Goal: Communication & Community: Answer question/provide support

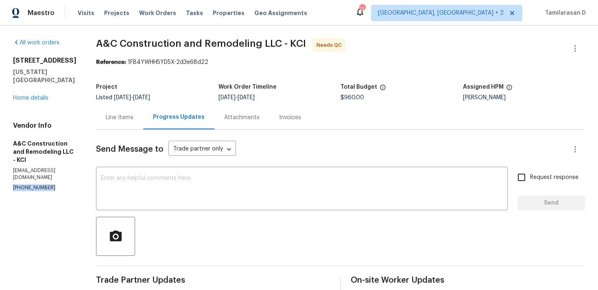
click at [34, 184] on p "(816) 668-2362" at bounding box center [44, 187] width 63 height 7
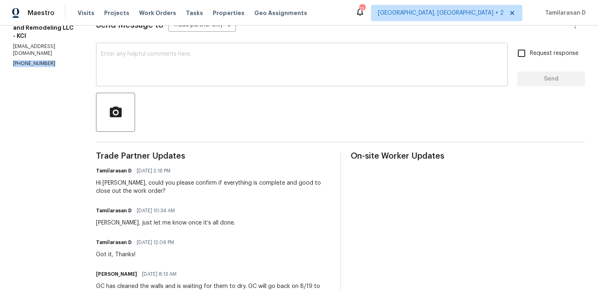
scroll to position [136, 0]
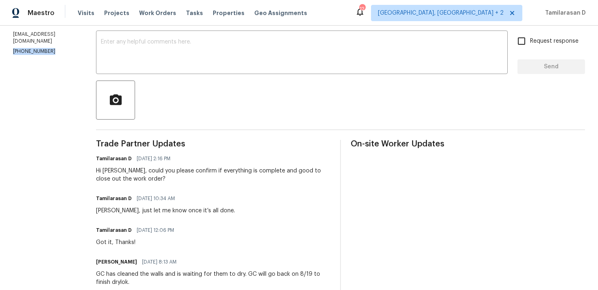
click at [184, 166] on div "Tamilarasan D 08/20/2025 2:16 PM Hi Charles, could you please confirm if everyt…" at bounding box center [213, 168] width 234 height 30
click at [182, 172] on div "Hi Charles, could you please confirm if everything is complete and good to clos…" at bounding box center [213, 175] width 234 height 16
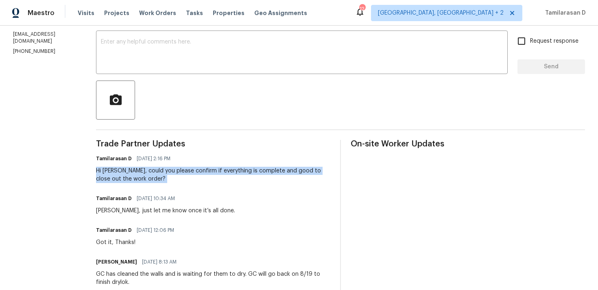
click at [182, 172] on div "Hi Charles, could you please confirm if everything is complete and good to clos…" at bounding box center [213, 175] width 234 height 16
copy div "Hi Charles, could you please confirm if everything is complete and good to clos…"
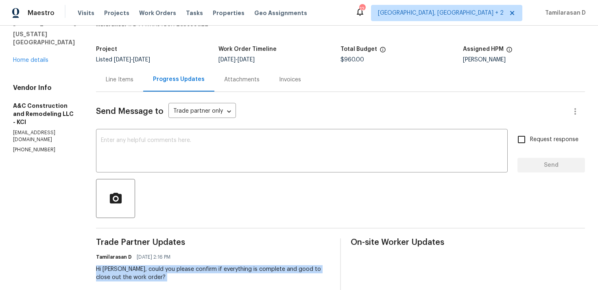
scroll to position [0, 0]
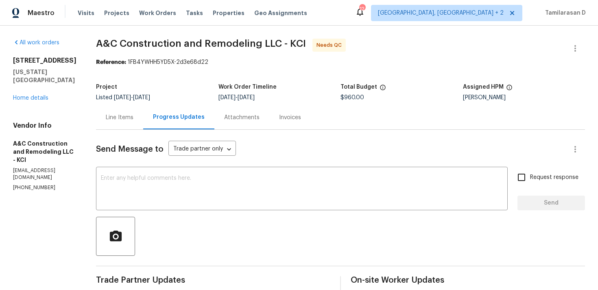
click at [133, 120] on div "Line Items" at bounding box center [120, 117] width 28 height 8
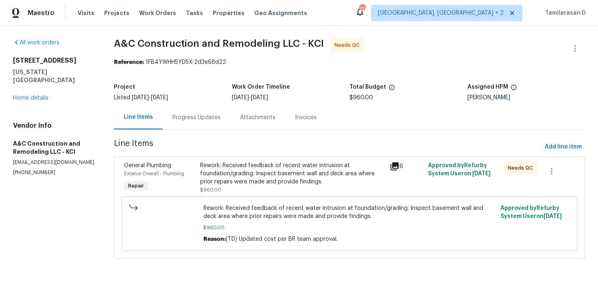
click at [251, 184] on div "Rework: Received feedback of recent water intrusion at foundation/grading. Insp…" at bounding box center [292, 173] width 185 height 24
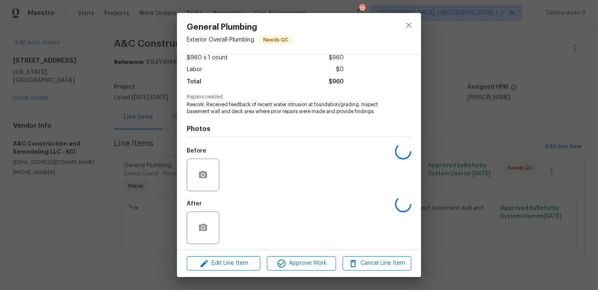
scroll to position [51, 0]
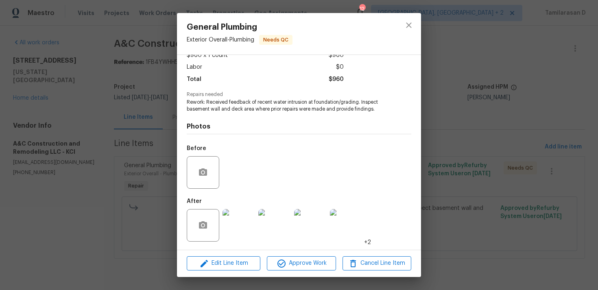
click at [141, 159] on div "General Plumbing Exterior Overall - Plumbing Needs QC Vendor A&C Construction a…" at bounding box center [299, 145] width 598 height 290
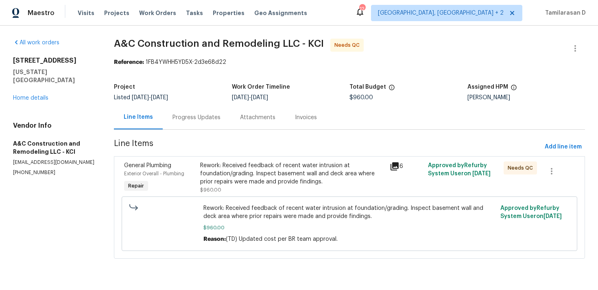
click at [187, 118] on div "Progress Updates" at bounding box center [196, 117] width 48 height 8
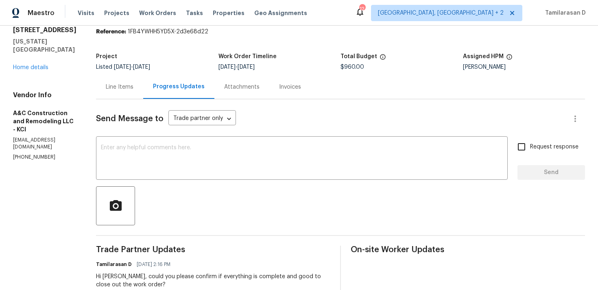
scroll to position [74, 0]
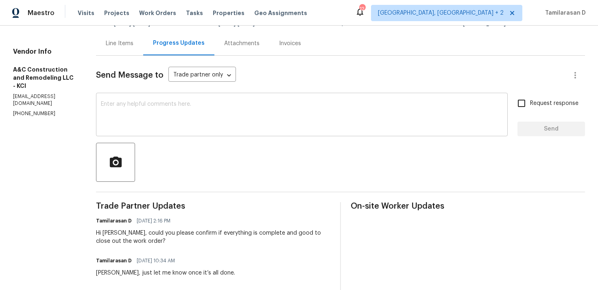
click at [166, 130] on div "x ​" at bounding box center [302, 115] width 412 height 41
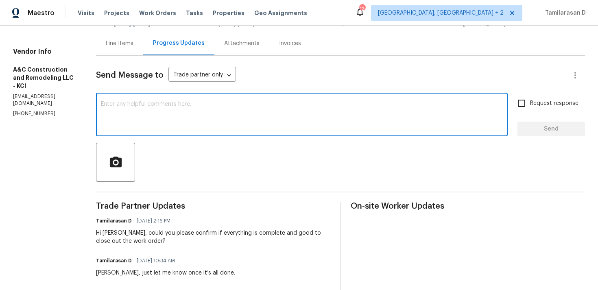
paste textarea "Hi Charles, could you please confirm if everything is complete and good to clos…"
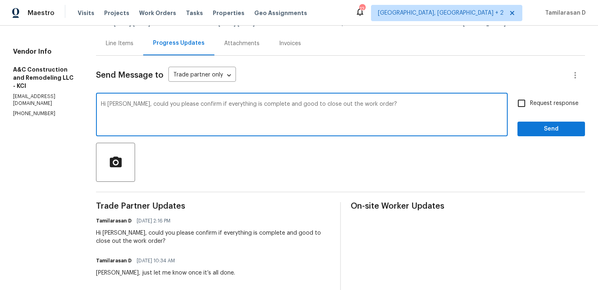
drag, startPoint x: 123, startPoint y: 104, endPoint x: 76, endPoint y: 110, distance: 47.6
click at [136, 107] on textarea "Hi Charles, could you please confirm if everything is complete and good to clos…" at bounding box center [302, 115] width 402 height 28
drag, startPoint x: 123, startPoint y: 104, endPoint x: 79, endPoint y: 105, distance: 44.4
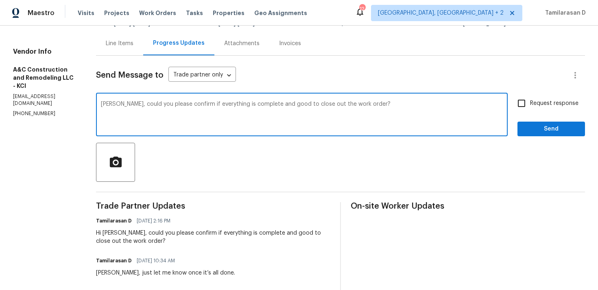
drag, startPoint x: 139, startPoint y: 105, endPoint x: 167, endPoint y: 105, distance: 28.1
click at [167, 105] on textarea "Charles, could you please confirm if everything is complete and good to close o…" at bounding box center [302, 115] width 402 height 28
click at [354, 102] on textarea "Charles, please confirm if everything is complete and good to close out the wor…" at bounding box center [302, 115] width 402 height 28
type textarea "Charles, please confirm if everything is complete and good to close out the wor…"
click at [523, 109] on input "Request response" at bounding box center [521, 103] width 17 height 17
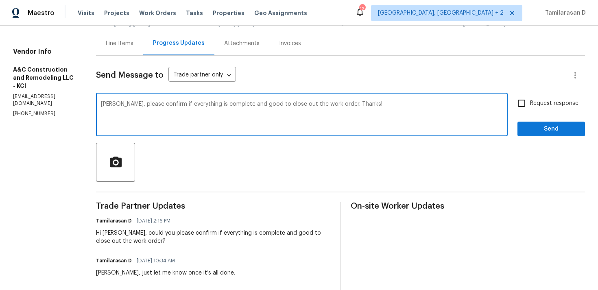
checkbox input "true"
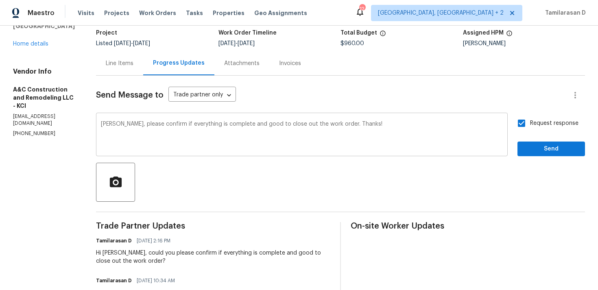
scroll to position [50, 0]
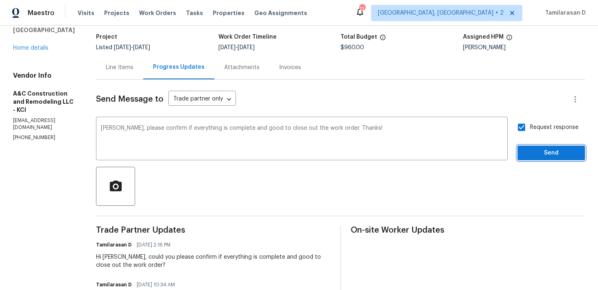
click at [540, 152] on span "Send" at bounding box center [551, 153] width 55 height 10
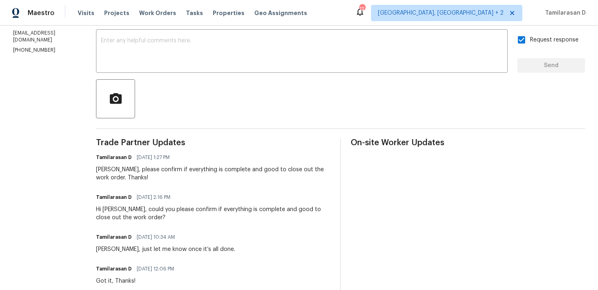
scroll to position [0, 0]
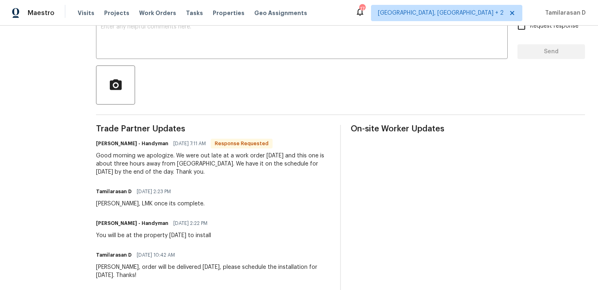
scroll to position [155, 0]
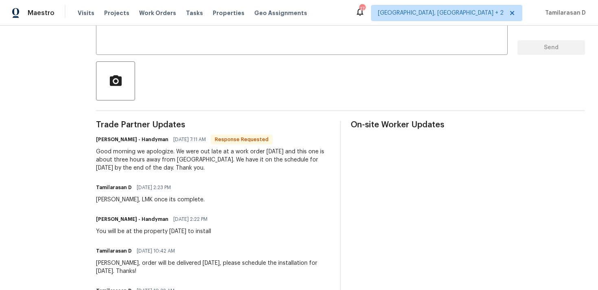
click at [161, 163] on div "Good morning we apologize. We were out late at a work order [DATE] and this one…" at bounding box center [213, 160] width 234 height 24
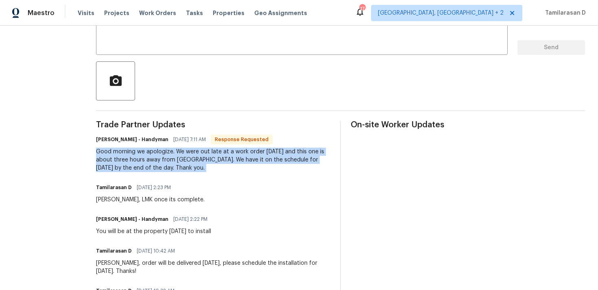
click at [168, 166] on div "Good morning we apologize. We were out late at a work order [DATE] and this one…" at bounding box center [213, 160] width 234 height 24
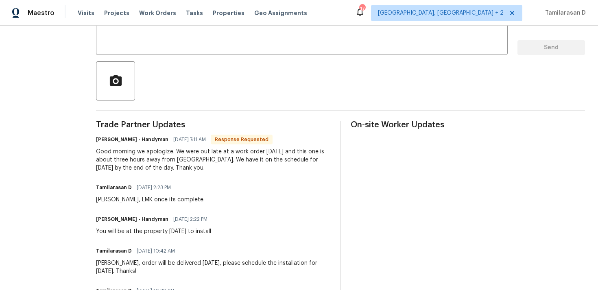
click at [168, 166] on div "Good morning we apologize. We were out late at a work order [DATE] and this one…" at bounding box center [213, 160] width 234 height 24
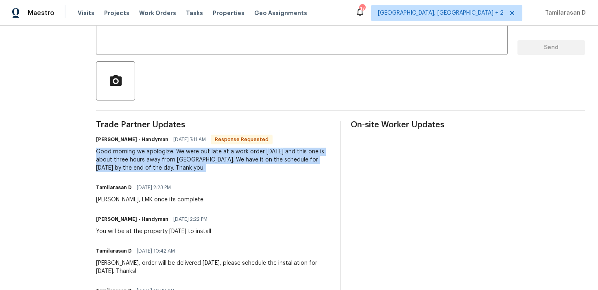
click at [167, 167] on div "Good morning we apologize. We were out late at a work order [DATE] and this one…" at bounding box center [213, 160] width 234 height 24
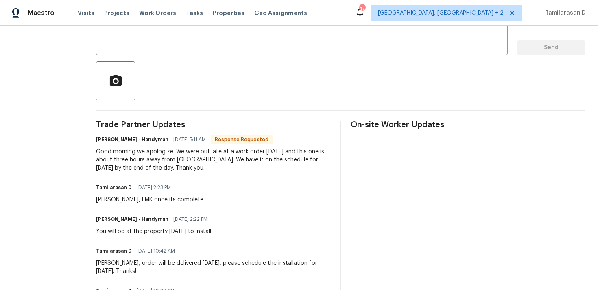
click at [167, 167] on div "Good morning we apologize. We were out late at a work order [DATE] and this one…" at bounding box center [213, 160] width 234 height 24
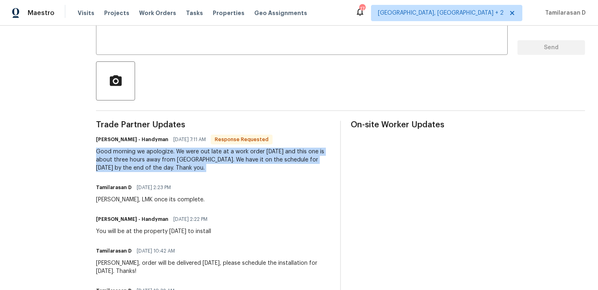
click at [167, 167] on div "Good morning we apologize. We were out late at a work order [DATE] and this one…" at bounding box center [213, 160] width 234 height 24
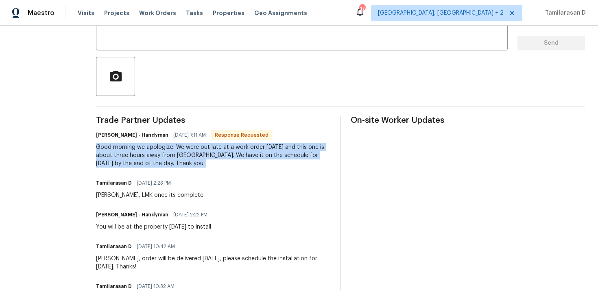
click at [160, 159] on div "Good morning we apologize. We were out late at a work order yesterday and this …" at bounding box center [213, 155] width 234 height 24
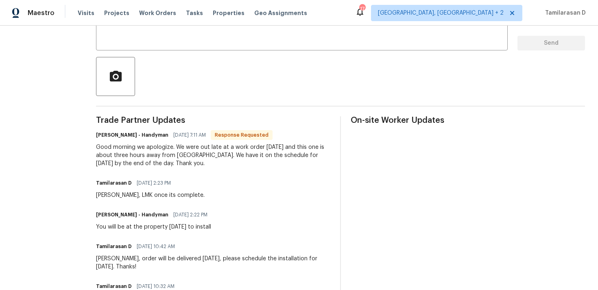
click at [160, 159] on div "Good morning we apologize. We were out late at a work order yesterday and this …" at bounding box center [213, 155] width 234 height 24
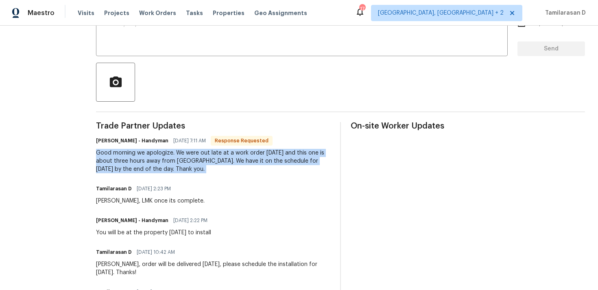
scroll to position [83, 0]
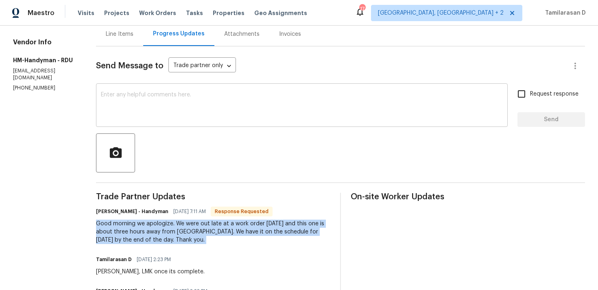
click at [146, 111] on textarea at bounding box center [302, 106] width 402 height 28
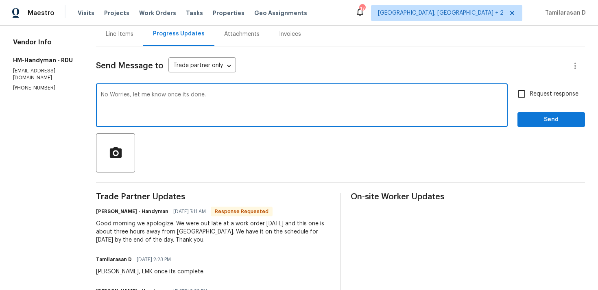
type textarea "No Worries, let me know once its done."
click at [528, 96] on input "Request response" at bounding box center [521, 93] width 17 height 17
checkbox input "true"
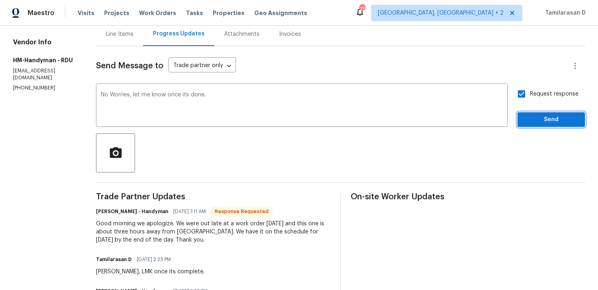
click at [536, 121] on span "Send" at bounding box center [551, 120] width 55 height 10
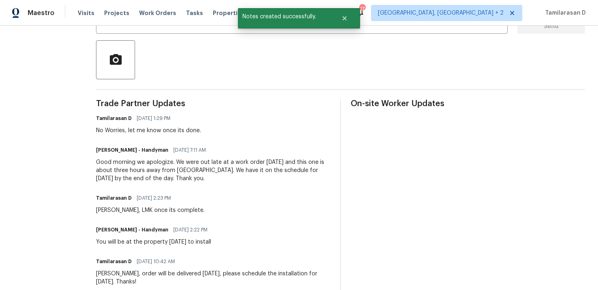
scroll to position [0, 0]
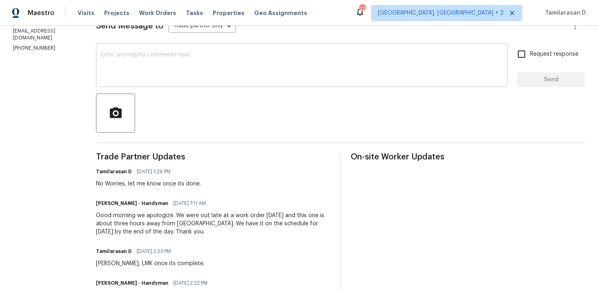
scroll to position [161, 0]
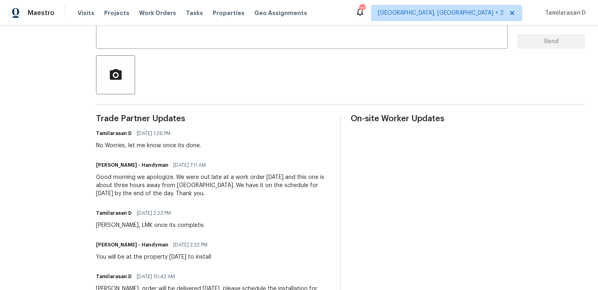
click at [192, 180] on div "Good morning we apologize. We were out late at a work order [DATE] and this one…" at bounding box center [213, 185] width 234 height 24
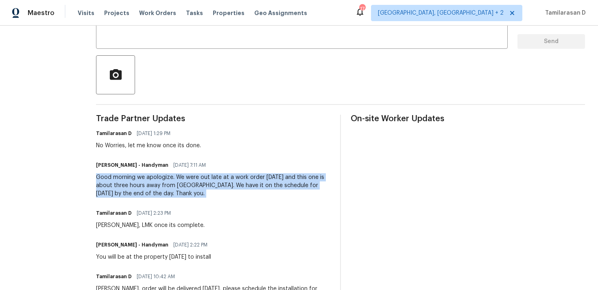
copy div "Good morning we apologize. We were out late at a work order [DATE] and this one…"
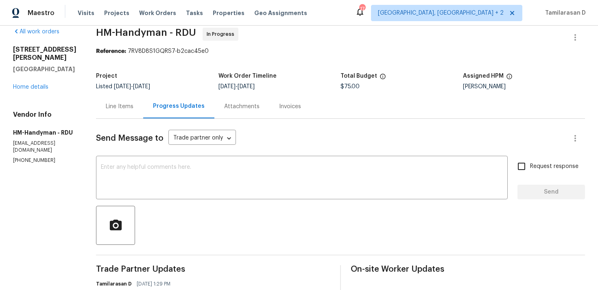
scroll to position [0, 0]
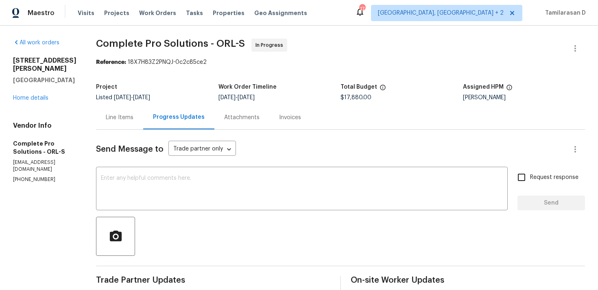
click at [255, 234] on div at bounding box center [340, 236] width 489 height 39
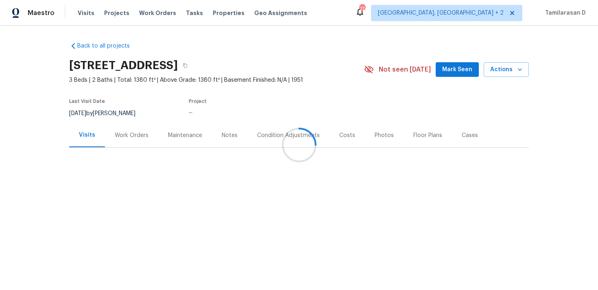
click at [126, 138] on div "Work Orders" at bounding box center [132, 135] width 34 height 8
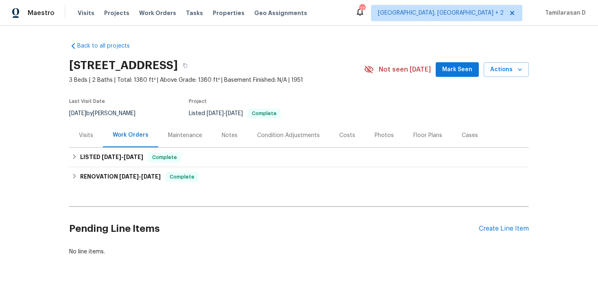
click at [88, 147] on div "Visits" at bounding box center [86, 135] width 34 height 24
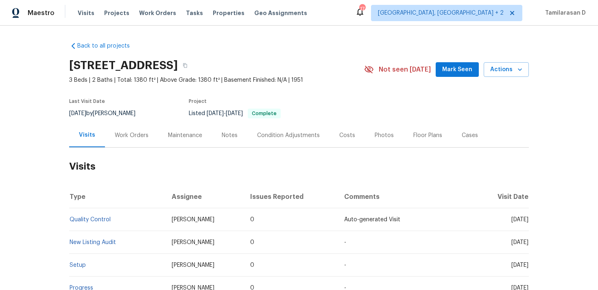
click at [137, 146] on div "Work Orders" at bounding box center [131, 135] width 53 height 24
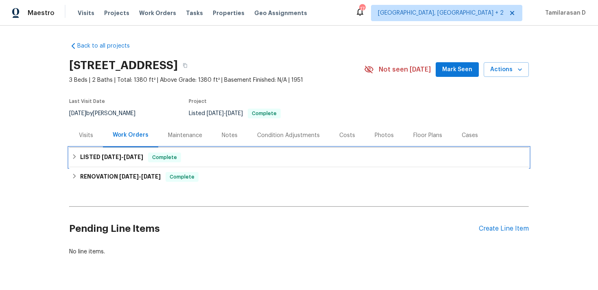
click at [104, 155] on span "8/8/25" at bounding box center [112, 157] width 20 height 6
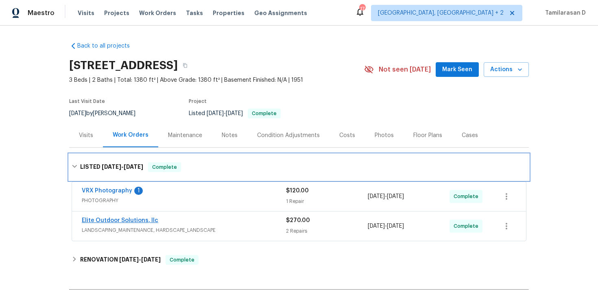
scroll to position [35, 0]
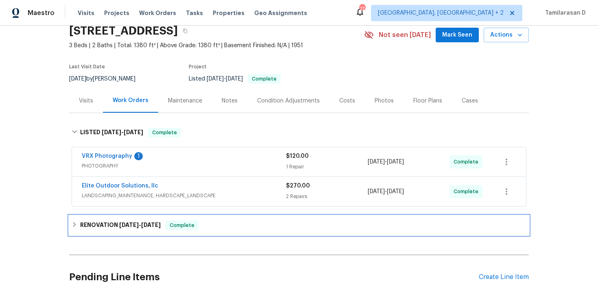
click at [106, 225] on h6 "RENOVATION 6/2/25 - 8/2/25" at bounding box center [120, 225] width 81 height 10
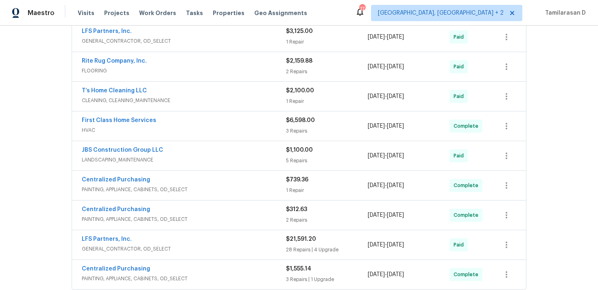
scroll to position [522, 0]
click at [167, 120] on div "First Class Home Services" at bounding box center [184, 122] width 204 height 10
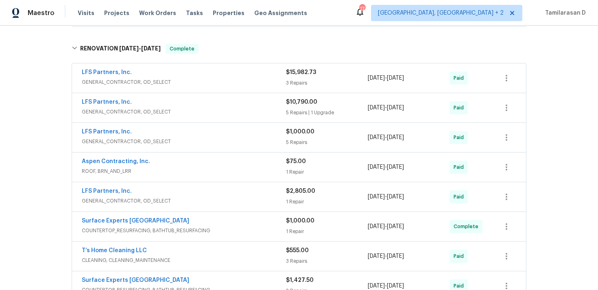
scroll to position [0, 0]
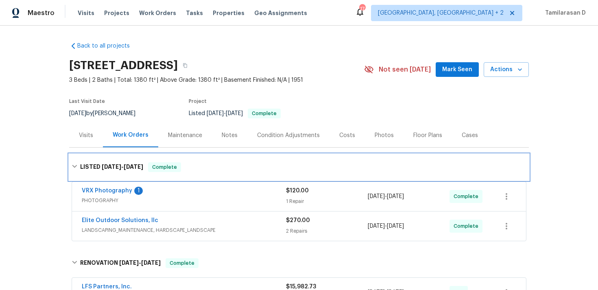
click at [76, 167] on icon at bounding box center [75, 167] width 6 height 6
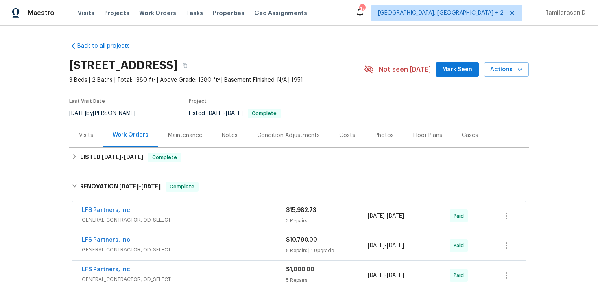
click at [122, 133] on div "Work Orders" at bounding box center [131, 135] width 36 height 8
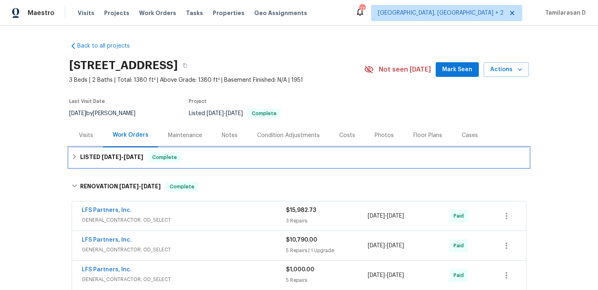
click at [78, 159] on div "LISTED 8/8/25 - 8/13/25 Complete" at bounding box center [299, 158] width 455 height 10
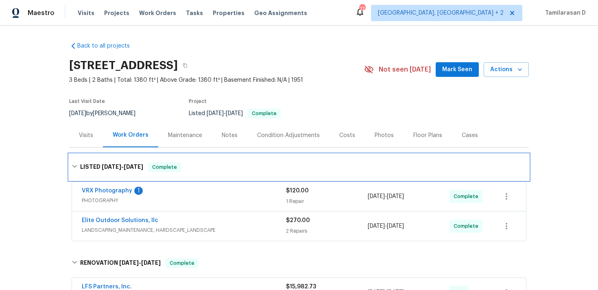
scroll to position [33, 0]
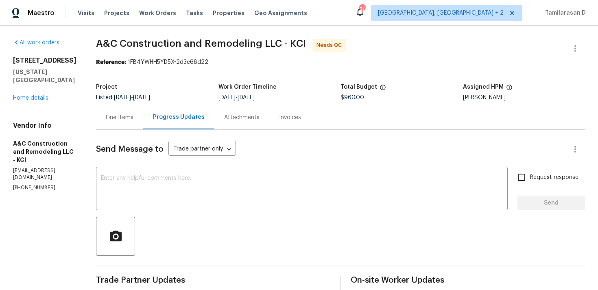
click at [133, 121] on div "Line Items" at bounding box center [120, 117] width 28 height 8
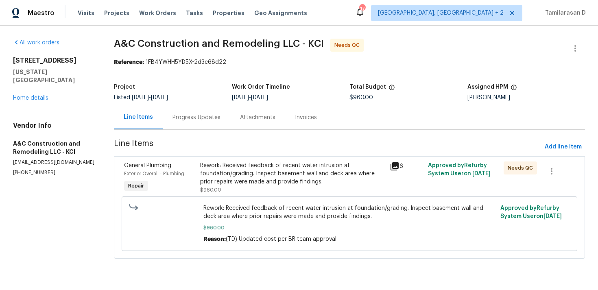
click at [196, 113] on div "Progress Updates" at bounding box center [196, 117] width 48 height 8
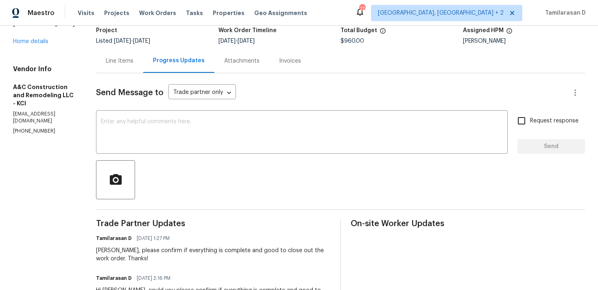
scroll to position [1, 0]
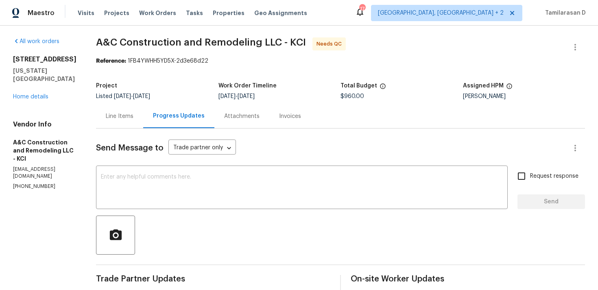
click at [133, 119] on div "Line Items" at bounding box center [120, 116] width 28 height 8
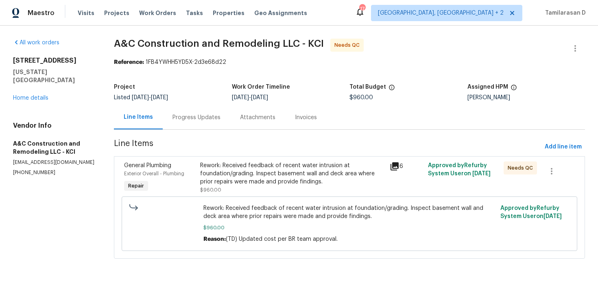
click at [190, 122] on div "Progress Updates" at bounding box center [197, 117] width 68 height 24
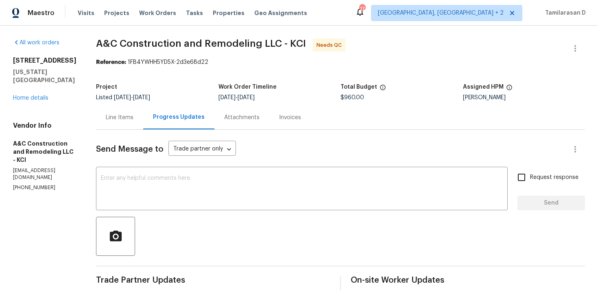
click at [133, 118] on div "Line Items" at bounding box center [120, 117] width 28 height 8
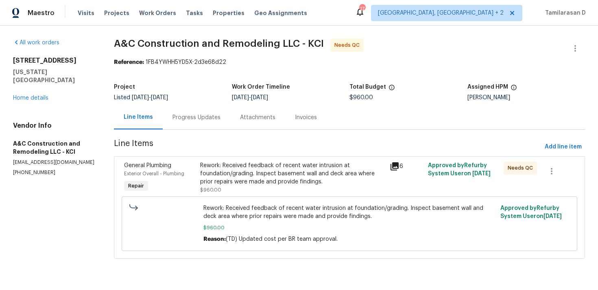
click at [255, 160] on div "Rework: Received feedback of recent water intrusion at foundation/grading. Insp…" at bounding box center [293, 177] width 190 height 37
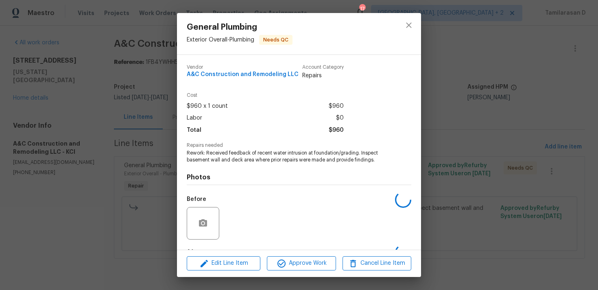
scroll to position [51, 0]
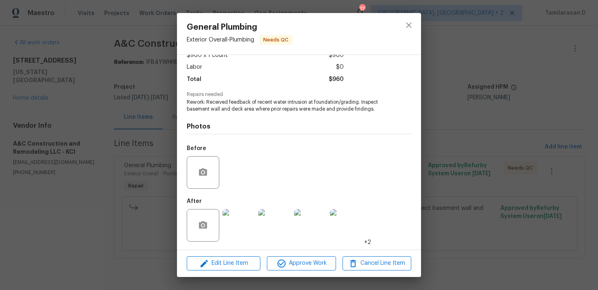
click at [237, 215] on img at bounding box center [238, 225] width 33 height 33
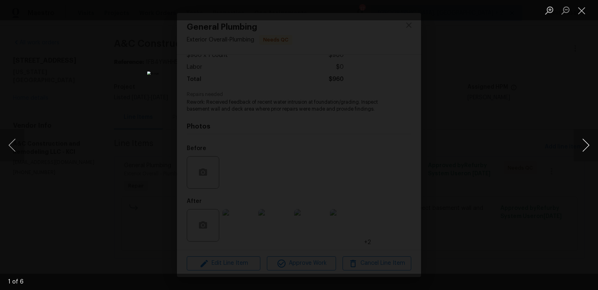
click at [586, 140] on button "Next image" at bounding box center [586, 145] width 24 height 33
click at [589, 138] on button "Next image" at bounding box center [586, 145] width 24 height 33
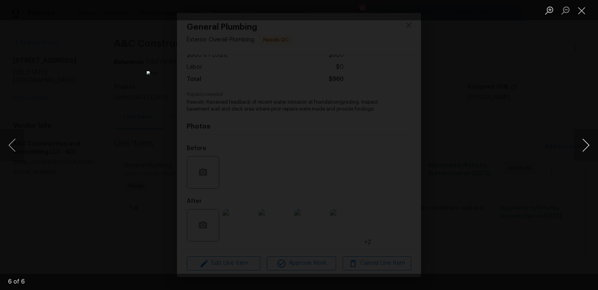
click at [589, 138] on button "Next image" at bounding box center [586, 145] width 24 height 33
click at [581, 12] on button "Close lightbox" at bounding box center [582, 10] width 16 height 14
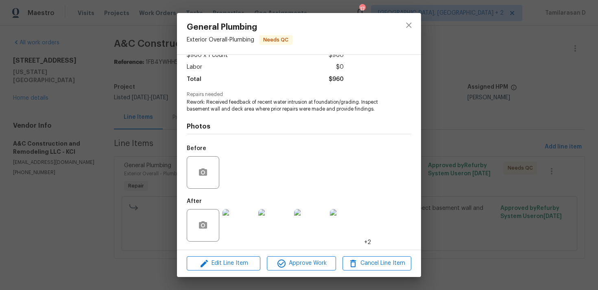
click at [145, 166] on div "General Plumbing Exterior Overall - Plumbing Needs QC Vendor A&C Construction a…" at bounding box center [299, 145] width 598 height 290
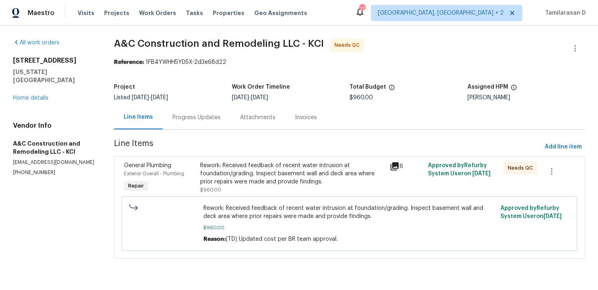
click at [196, 111] on div "Progress Updates" at bounding box center [197, 117] width 68 height 24
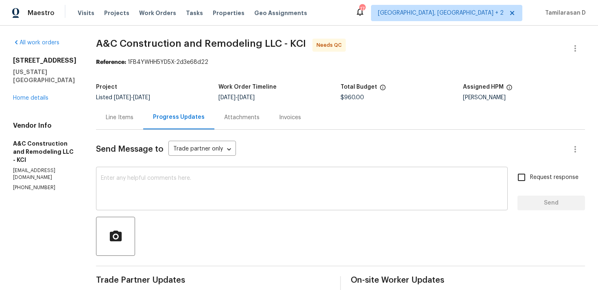
click at [150, 186] on textarea at bounding box center [302, 189] width 402 height 28
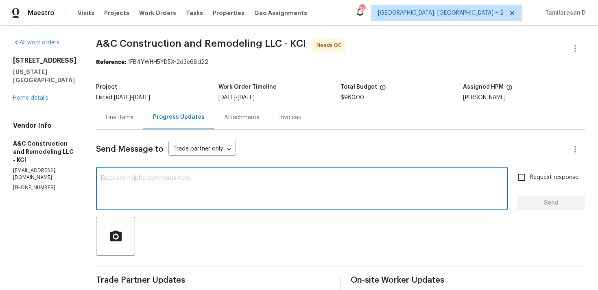
type textarea "h"
type textarea "Thank you, Approved!"
click at [534, 204] on span "Send" at bounding box center [551, 203] width 55 height 10
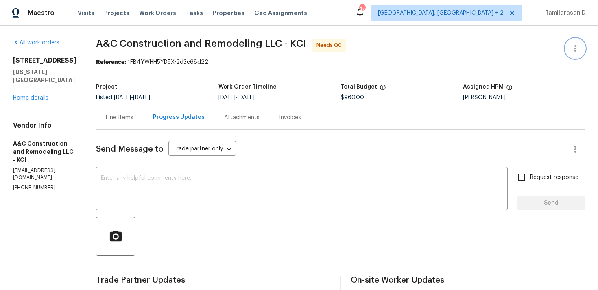
click at [579, 48] on icon "button" at bounding box center [575, 49] width 10 height 10
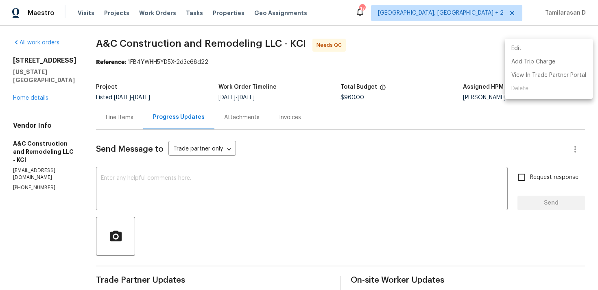
click at [544, 46] on li "Edit" at bounding box center [549, 48] width 88 height 13
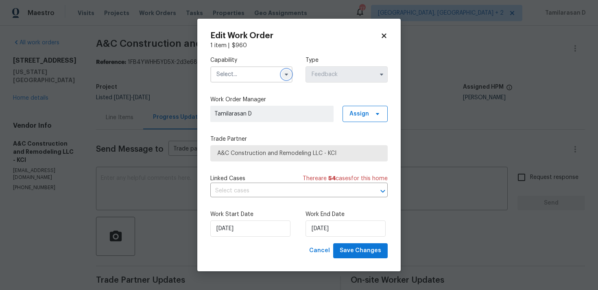
click at [283, 75] on icon "button" at bounding box center [286, 74] width 7 height 7
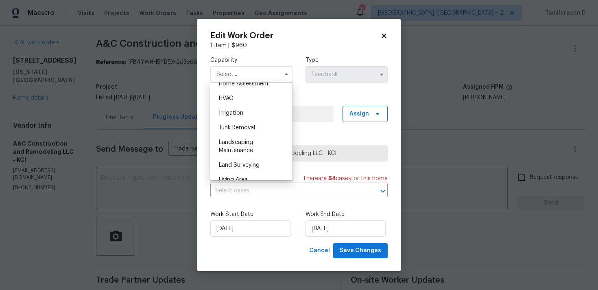
scroll to position [424, 0]
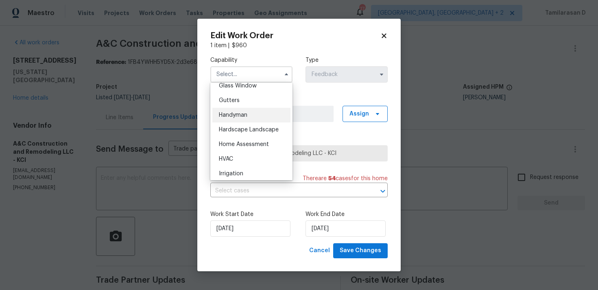
click at [233, 111] on div "Handyman" at bounding box center [251, 115] width 78 height 15
type input "Handyman"
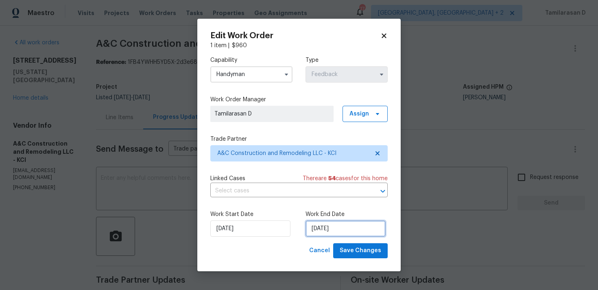
click at [316, 227] on input "13/08/2025" at bounding box center [345, 228] width 80 height 16
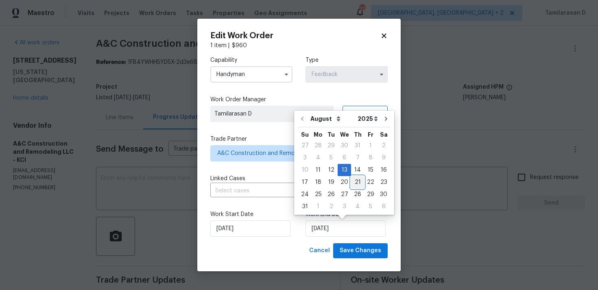
click at [351, 181] on div "21" at bounding box center [357, 182] width 13 height 11
type input "21/08/2025"
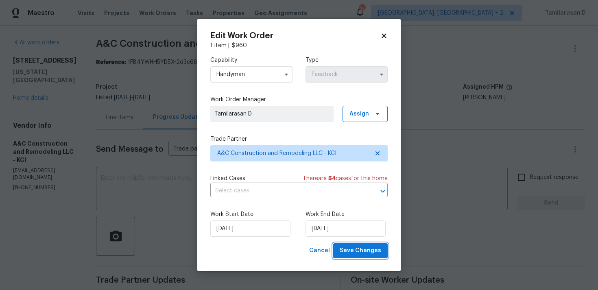
click at [351, 247] on span "Save Changes" at bounding box center [360, 251] width 41 height 10
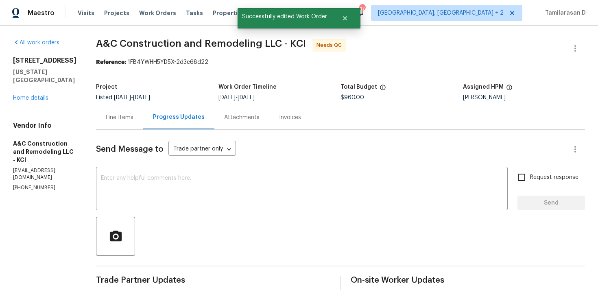
click at [133, 119] on div "Line Items" at bounding box center [120, 117] width 28 height 8
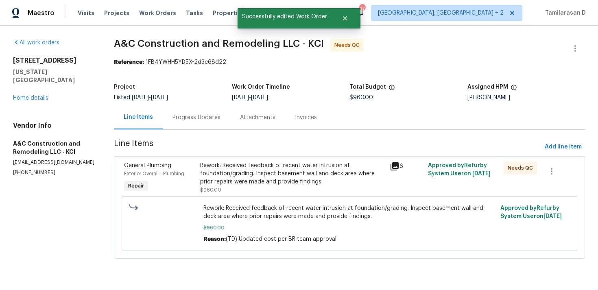
click at [198, 116] on div "Progress Updates" at bounding box center [196, 117] width 48 height 8
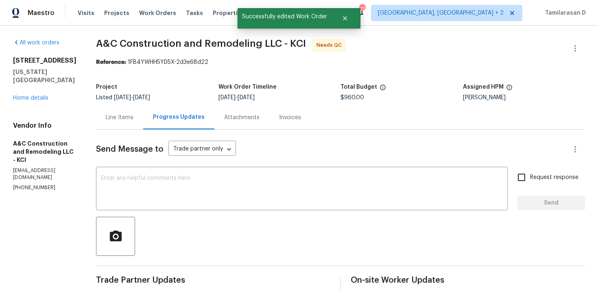
click at [133, 116] on div "Line Items" at bounding box center [120, 117] width 28 height 8
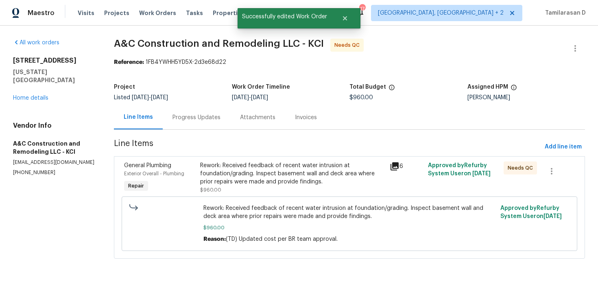
click at [240, 171] on div "Rework: Received feedback of recent water intrusion at foundation/grading. Insp…" at bounding box center [292, 173] width 185 height 24
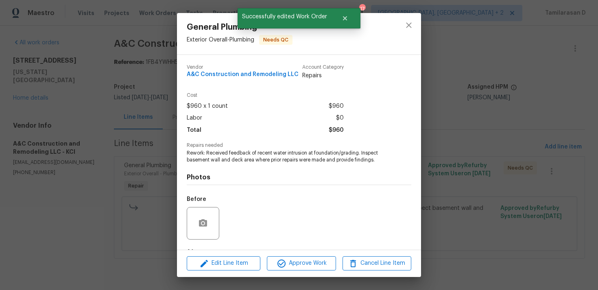
scroll to position [51, 0]
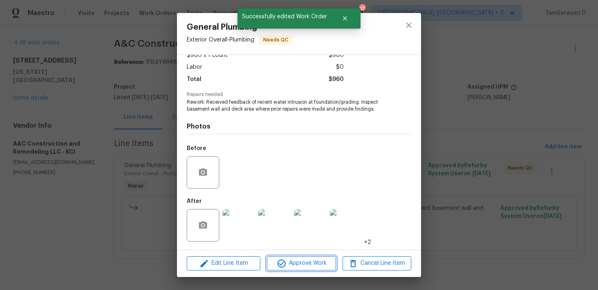
click at [298, 262] on span "Approve Work" at bounding box center [301, 263] width 64 height 10
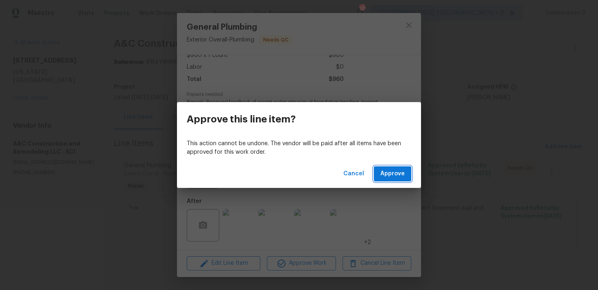
click at [387, 174] on span "Approve" at bounding box center [392, 174] width 24 height 10
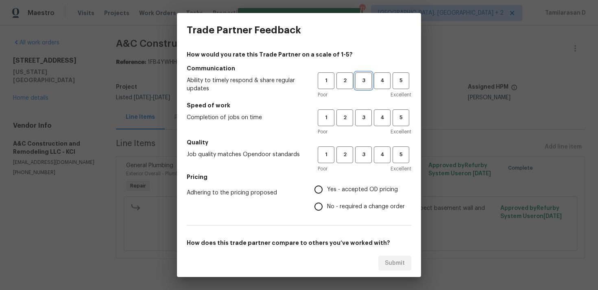
click at [370, 78] on span "3" at bounding box center [363, 80] width 15 height 9
click at [367, 121] on span "3" at bounding box center [363, 117] width 15 height 9
click at [365, 149] on button "3" at bounding box center [363, 154] width 17 height 17
click at [326, 209] on input "No - required a change order" at bounding box center [318, 206] width 17 height 17
radio input "true"
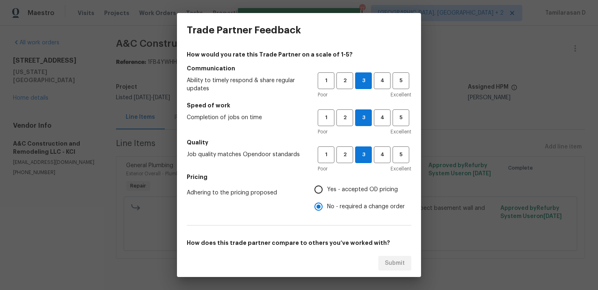
scroll to position [123, 0]
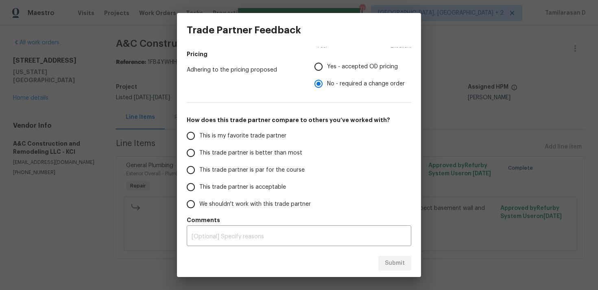
click at [200, 166] on span "This trade partner is par for the course" at bounding box center [251, 170] width 105 height 9
click at [199, 166] on input "This trade partner is par for the course" at bounding box center [190, 169] width 17 height 17
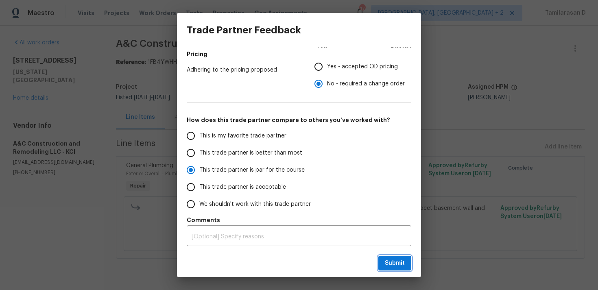
click at [384, 262] on button "Submit" at bounding box center [394, 263] width 33 height 15
radio input "true"
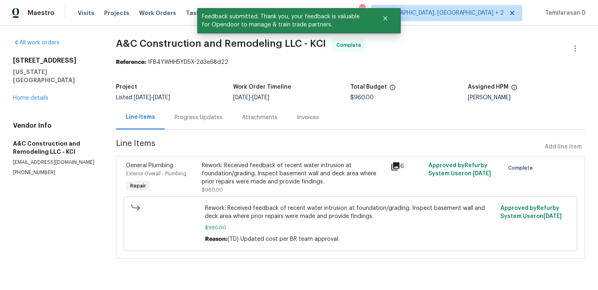
click at [225, 185] on div "Rework: Received feedback of recent water intrusion at foundation/grading. Insp…" at bounding box center [294, 173] width 184 height 24
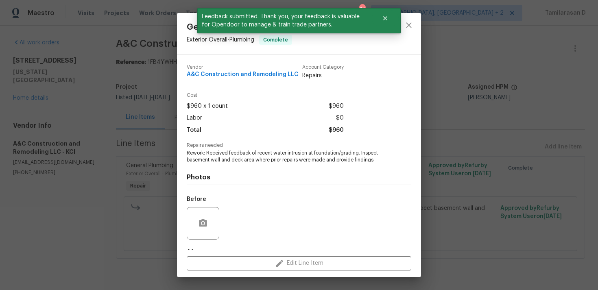
scroll to position [51, 0]
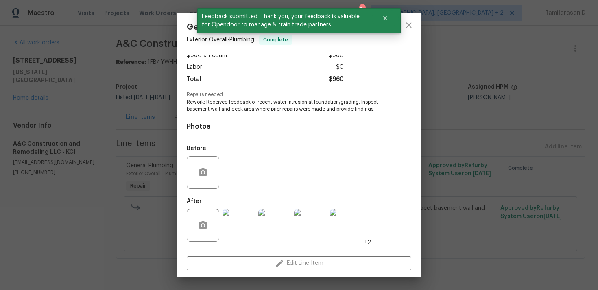
click at [126, 162] on div "General Plumbing Exterior Overall - Plumbing Complete Vendor A&C Construction a…" at bounding box center [299, 145] width 598 height 290
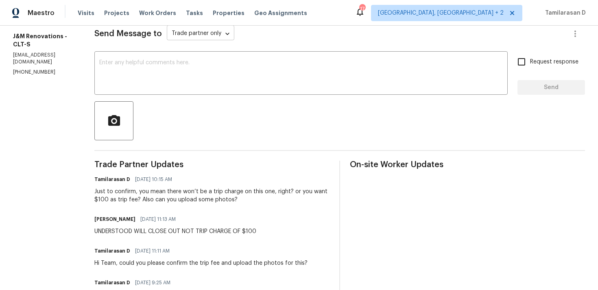
scroll to position [116, 0]
click at [175, 194] on div "Just to confirm, you mean there won’t be a trip charge on this one, right? or y…" at bounding box center [211, 195] width 235 height 16
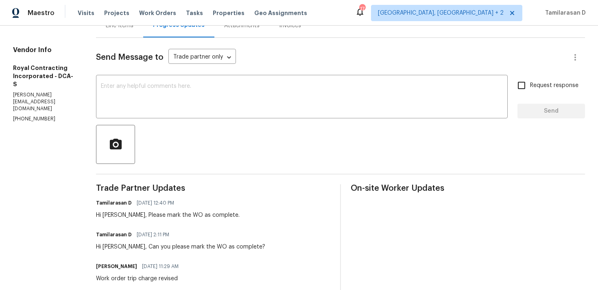
scroll to position [104, 0]
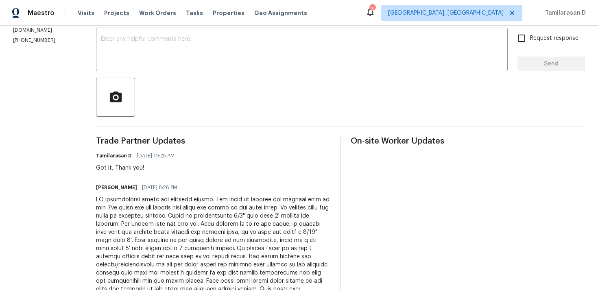
scroll to position [140, 0]
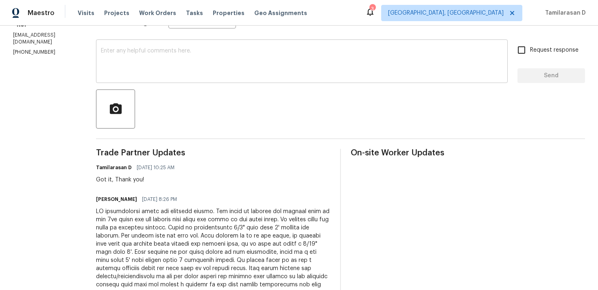
click at [149, 65] on textarea at bounding box center [302, 62] width 402 height 28
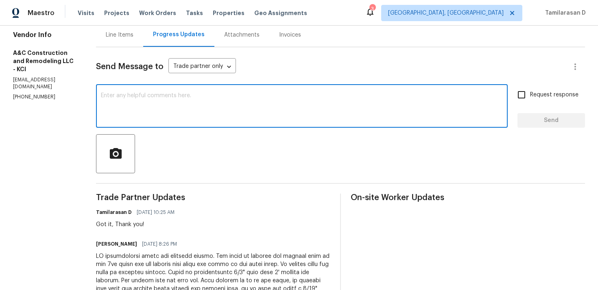
scroll to position [101, 0]
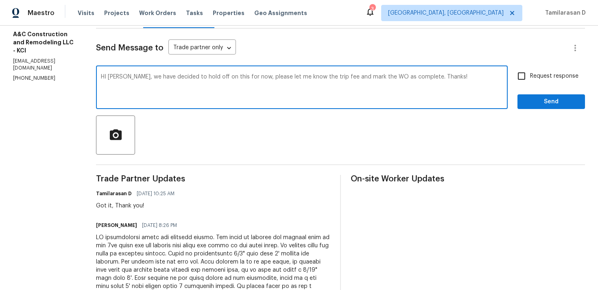
click at [179, 92] on textarea "HI Charles, we have decided to hold off on this for now, please let me know the…" at bounding box center [302, 88] width 402 height 28
paste textarea "i Charles, we’ve decided to hold off on this for now. Please confirm"
type textarea "Hi Charles, we’ve decided to hold off on this for now. Please confirm the trip …"
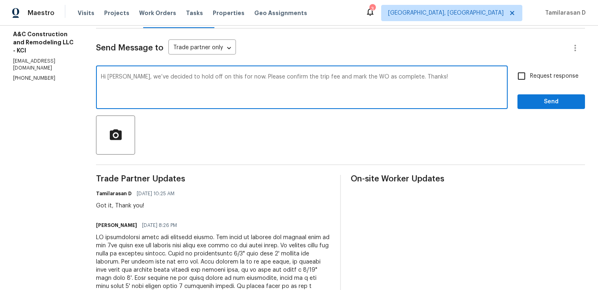
click at [517, 76] on input "Request response" at bounding box center [521, 76] width 17 height 17
checkbox input "true"
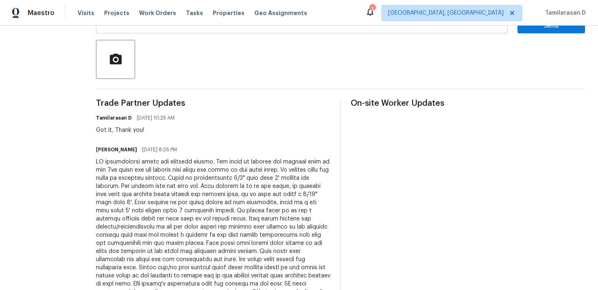
scroll to position [139, 0]
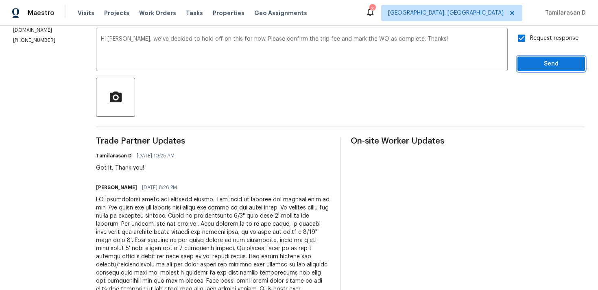
click at [544, 65] on span "Send" at bounding box center [551, 64] width 55 height 10
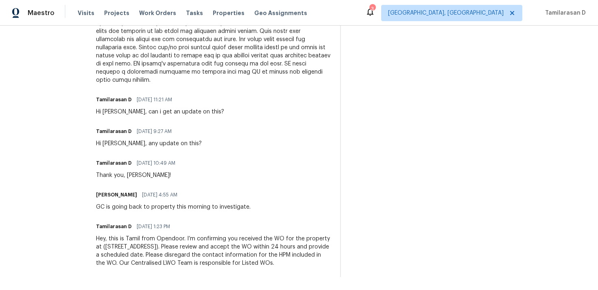
scroll to position [0, 0]
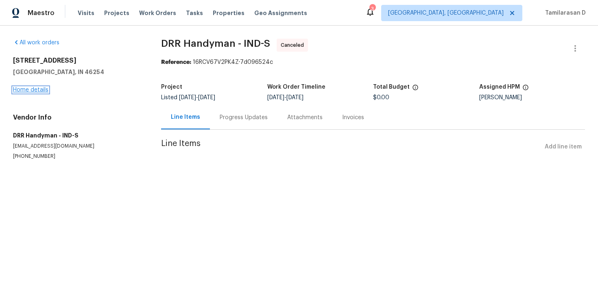
click at [47, 89] on link "Home details" at bounding box center [30, 90] width 35 height 6
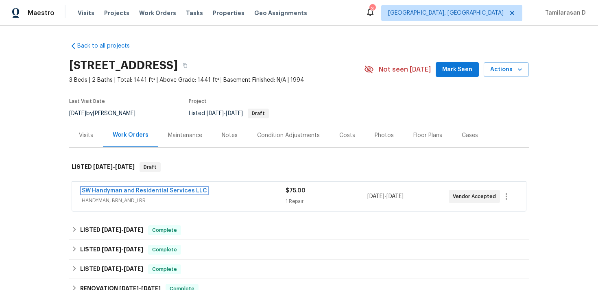
click at [119, 191] on link "SW Handyman and Residential Services LLC" at bounding box center [144, 191] width 125 height 6
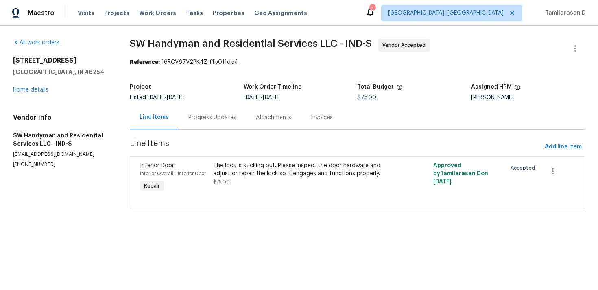
click at [218, 113] on div "Progress Updates" at bounding box center [212, 117] width 48 height 8
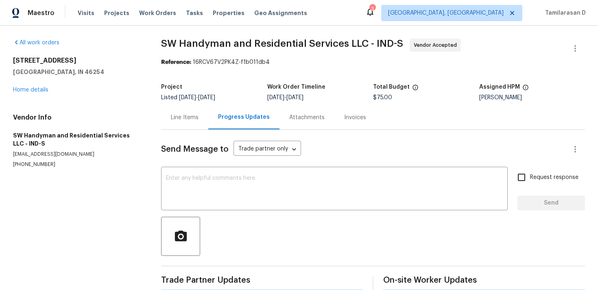
scroll to position [108, 0]
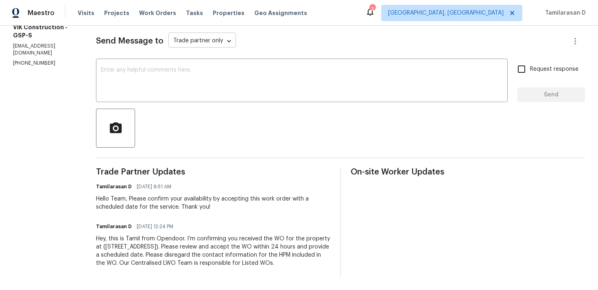
scroll to position [116, 0]
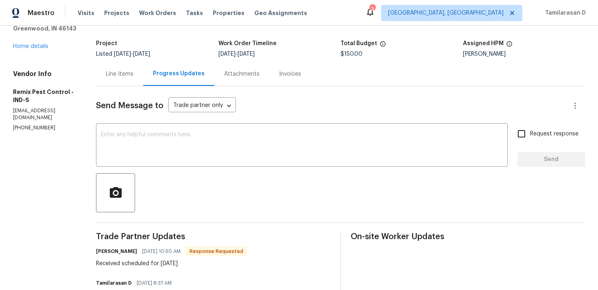
scroll to position [100, 0]
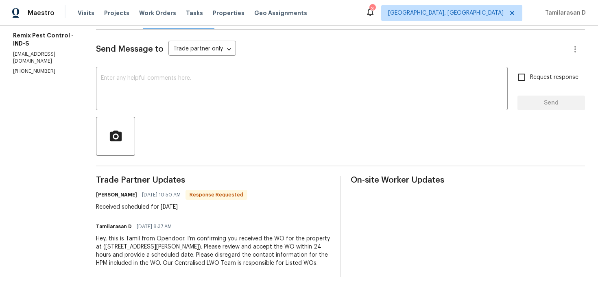
click at [172, 216] on div "Trade Partner Updates [PERSON_NAME] [DATE] 10:50 AM Response Requested Received…" at bounding box center [213, 226] width 234 height 101
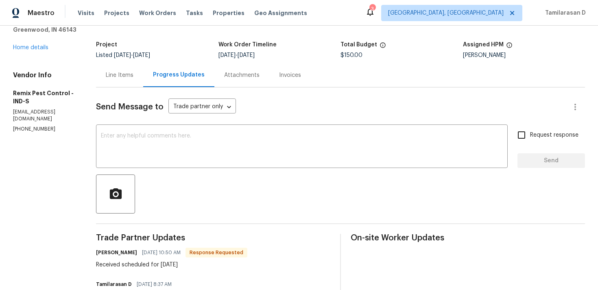
scroll to position [0, 0]
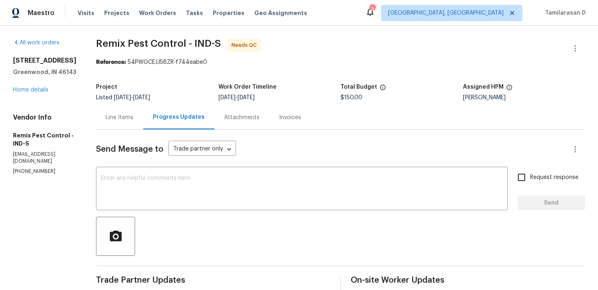
click at [131, 113] on div "Line Items" at bounding box center [119, 117] width 47 height 24
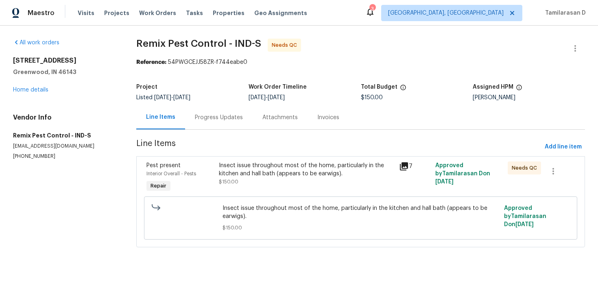
click at [242, 174] on div "Insect issue throughout most of the home, particularly in the kitchen and hall …" at bounding box center [307, 169] width 176 height 16
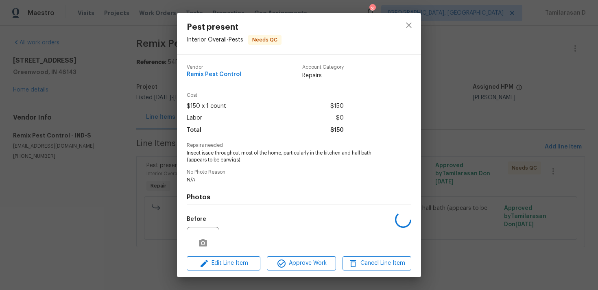
scroll to position [71, 0]
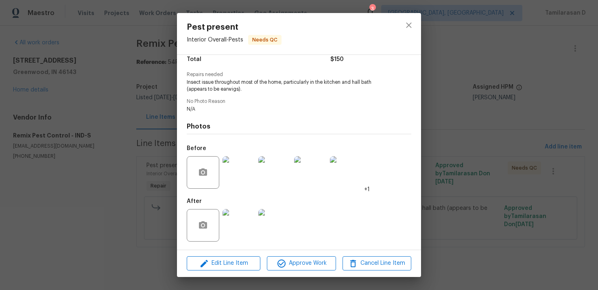
click at [236, 178] on img at bounding box center [238, 172] width 33 height 33
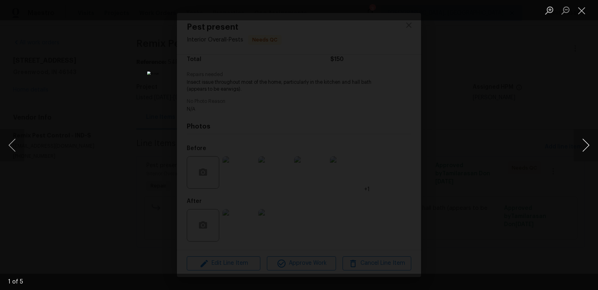
click at [582, 147] on button "Next image" at bounding box center [586, 145] width 24 height 33
click at [582, 14] on button "Close lightbox" at bounding box center [582, 10] width 16 height 14
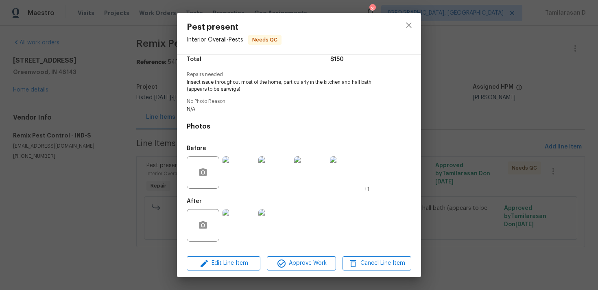
click at [242, 239] on img at bounding box center [238, 225] width 33 height 33
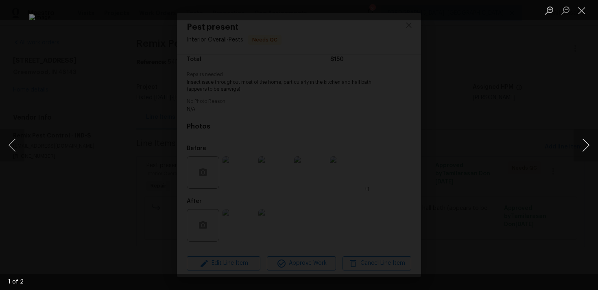
click at [589, 146] on button "Next image" at bounding box center [586, 145] width 24 height 33
click at [586, 141] on button "Next image" at bounding box center [586, 145] width 24 height 33
click at [582, 12] on button "Close lightbox" at bounding box center [582, 10] width 16 height 14
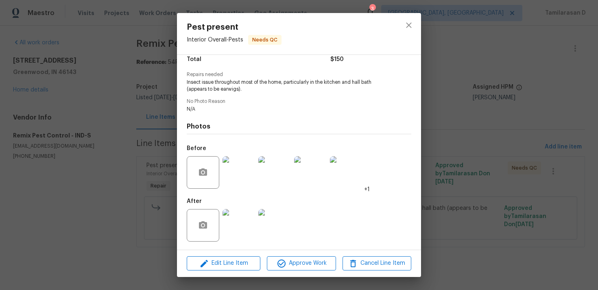
click at [124, 117] on div "Pest present Interior Overall - Pests Needs QC Vendor Remix Pest Control Accoun…" at bounding box center [299, 145] width 598 height 290
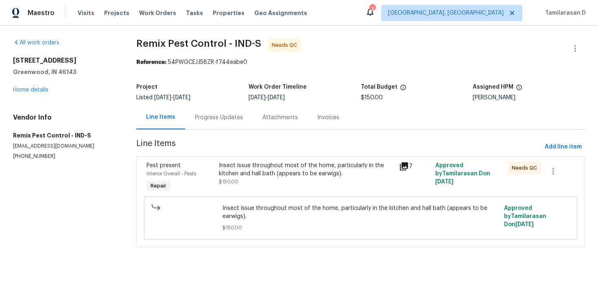
click at [197, 120] on div "Progress Updates" at bounding box center [219, 117] width 48 height 8
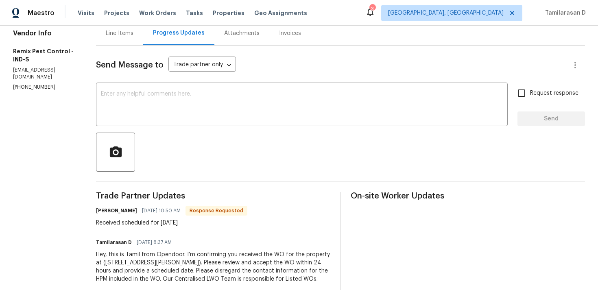
scroll to position [70, 0]
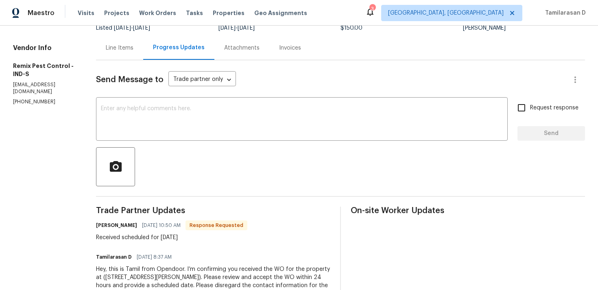
click at [134, 240] on div "Received scheduled for today" at bounding box center [171, 237] width 151 height 8
click at [150, 157] on div at bounding box center [340, 166] width 489 height 39
click at [169, 121] on textarea at bounding box center [302, 120] width 402 height 28
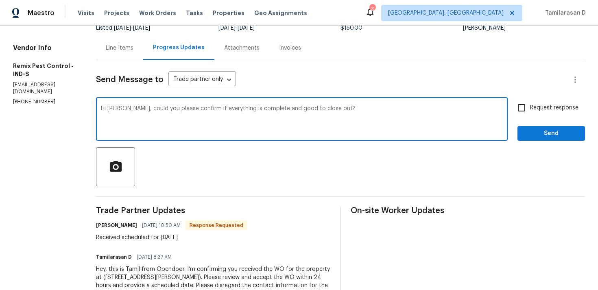
click at [222, 109] on textarea "Hi Roger, could you please confirm if everything is complete and good to close …" at bounding box center [302, 120] width 402 height 28
type textarea "Hi Roger, could you please confirm if everything is complete and good to close …"
click at [198, 117] on textarea "Hi Roger, could you please confirm if everything is complete and good to close …" at bounding box center [302, 120] width 402 height 28
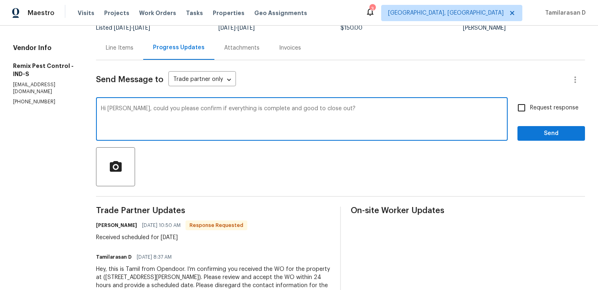
click at [516, 117] on div "Hi Roger, could you please confirm if everything is complete and good to close …" at bounding box center [340, 119] width 489 height 41
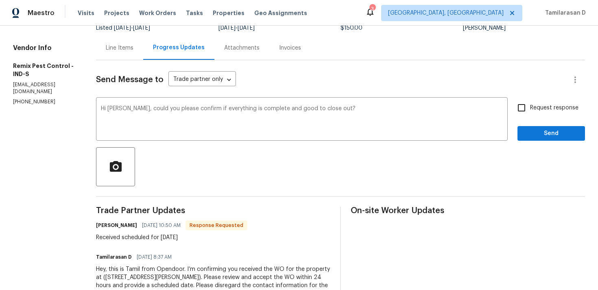
click at [521, 111] on input "Request response" at bounding box center [521, 107] width 17 height 17
checkbox input "true"
click at [533, 136] on span "Send" at bounding box center [551, 134] width 55 height 10
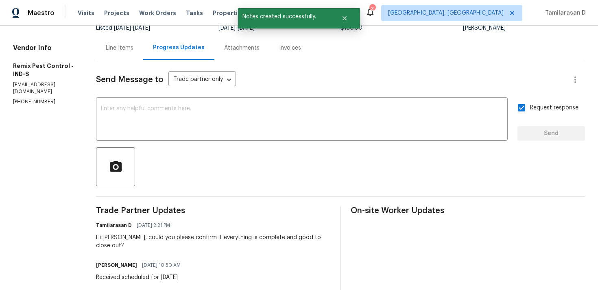
click at [144, 273] on div "Received scheduled for today" at bounding box center [140, 277] width 89 height 8
copy div "Received scheduled for today"
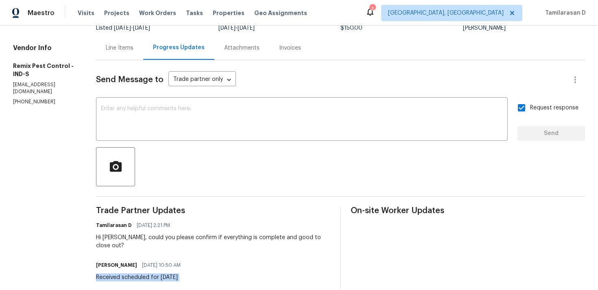
scroll to position [0, 0]
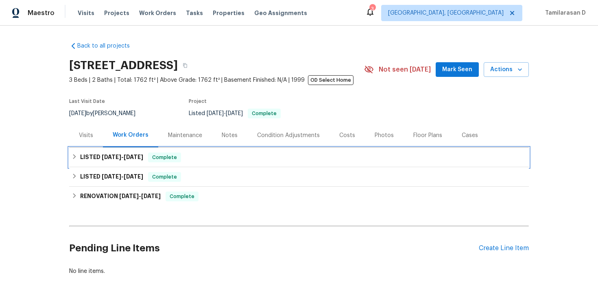
click at [95, 156] on h6 "LISTED [DATE] - [DATE]" at bounding box center [111, 158] width 63 height 10
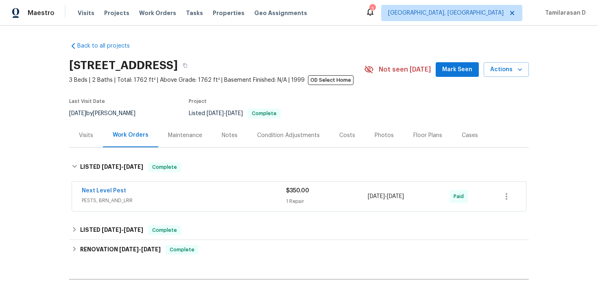
click at [146, 204] on span "PESTS, BRN_AND_LRR" at bounding box center [184, 200] width 204 height 8
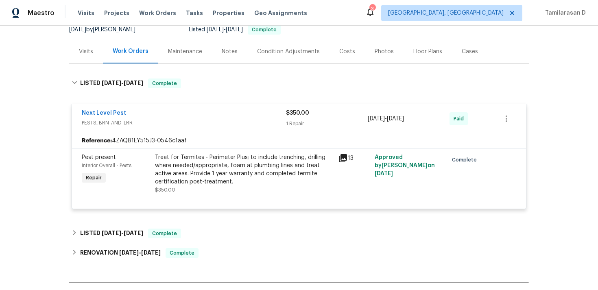
scroll to position [89, 0]
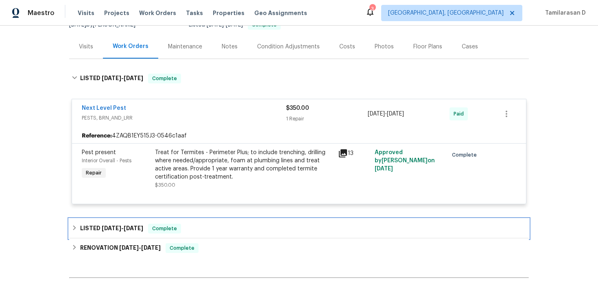
click at [92, 223] on div "LISTED [DATE] - [DATE] Complete" at bounding box center [299, 229] width 460 height 20
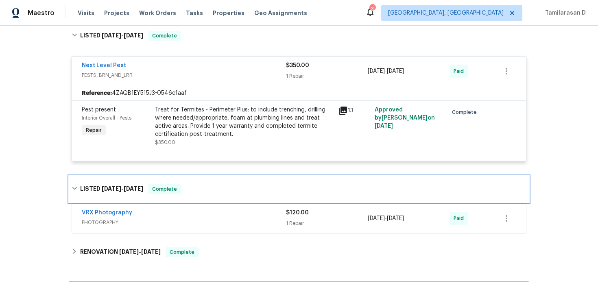
scroll to position [143, 0]
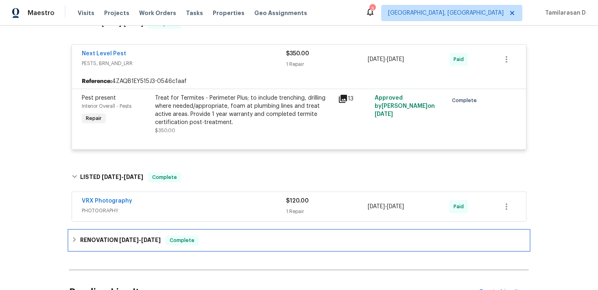
click at [84, 242] on h6 "RENOVATION [DATE] - [DATE]" at bounding box center [120, 241] width 81 height 10
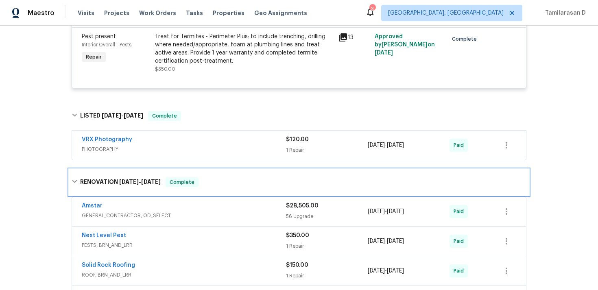
scroll to position [0, 0]
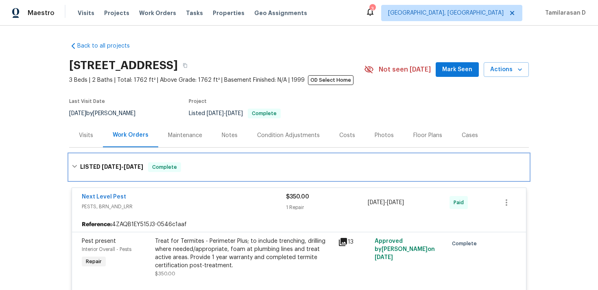
click at [81, 164] on h6 "LISTED [DATE] - [DATE]" at bounding box center [111, 167] width 63 height 10
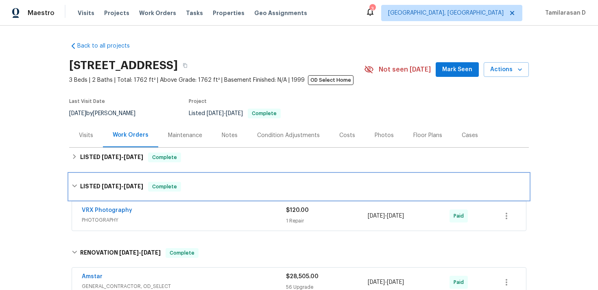
click at [77, 189] on div "LISTED 4/29/25 - 4/30/25 Complete" at bounding box center [299, 187] width 455 height 10
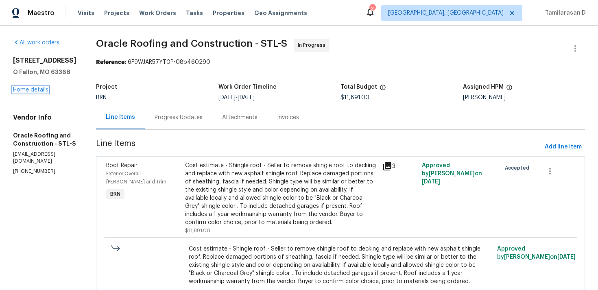
click at [31, 92] on link "Home details" at bounding box center [30, 90] width 35 height 6
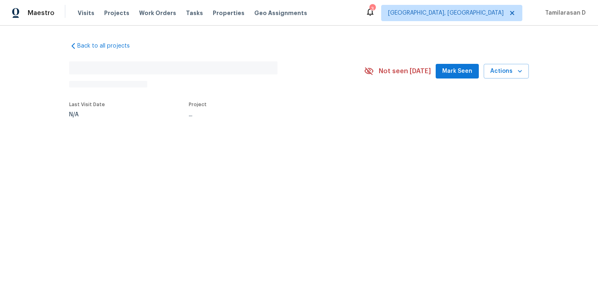
click at [31, 92] on div "Back to all projects No address found N/A Not seen [DATE] Mark Seen Actions Las…" at bounding box center [299, 99] width 598 height 146
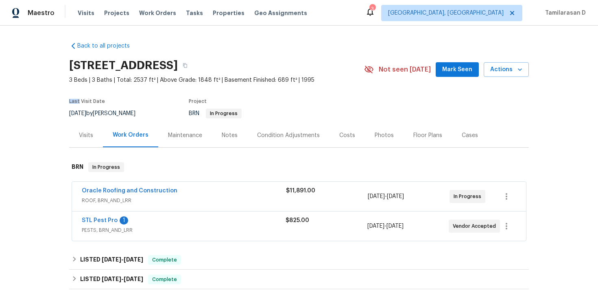
click at [158, 228] on span "PESTS, BRN_AND_LRR" at bounding box center [184, 230] width 204 height 8
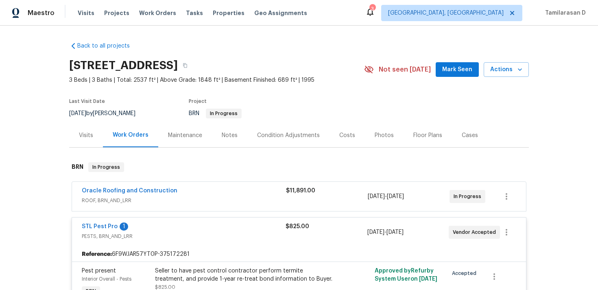
scroll to position [9, 0]
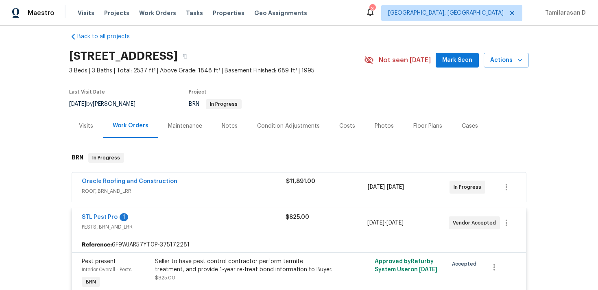
click at [156, 208] on div "STL Pest Pro 1 PESTS, BRN_AND_LRR $825.00 [DATE] - [DATE] Vendor Accepted Refer…" at bounding box center [299, 281] width 455 height 147
